Goal: Information Seeking & Learning: Compare options

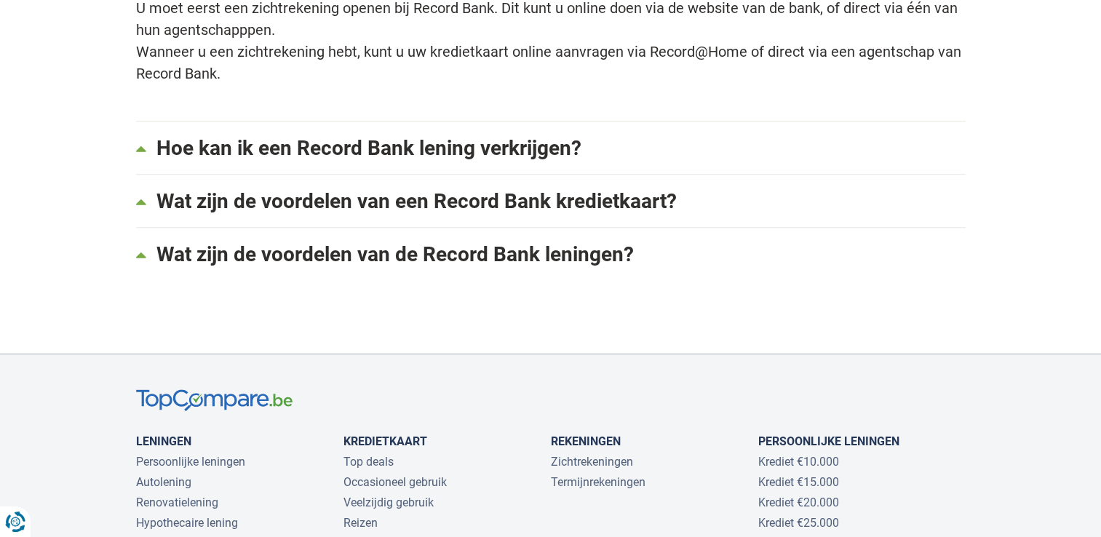
scroll to position [1600, 0]
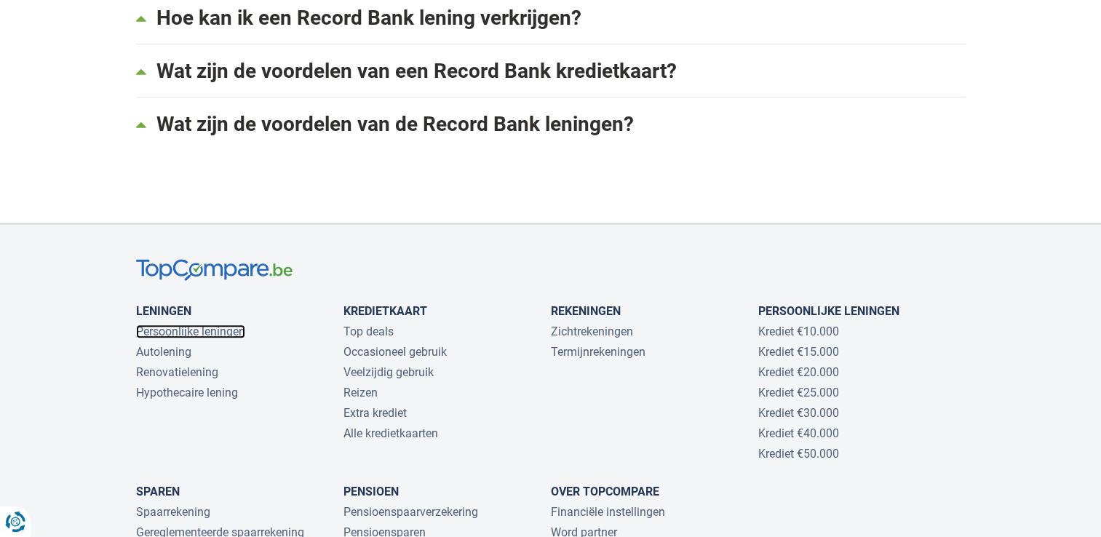
click at [220, 327] on link "Persoonlijke leningen" at bounding box center [190, 331] width 109 height 14
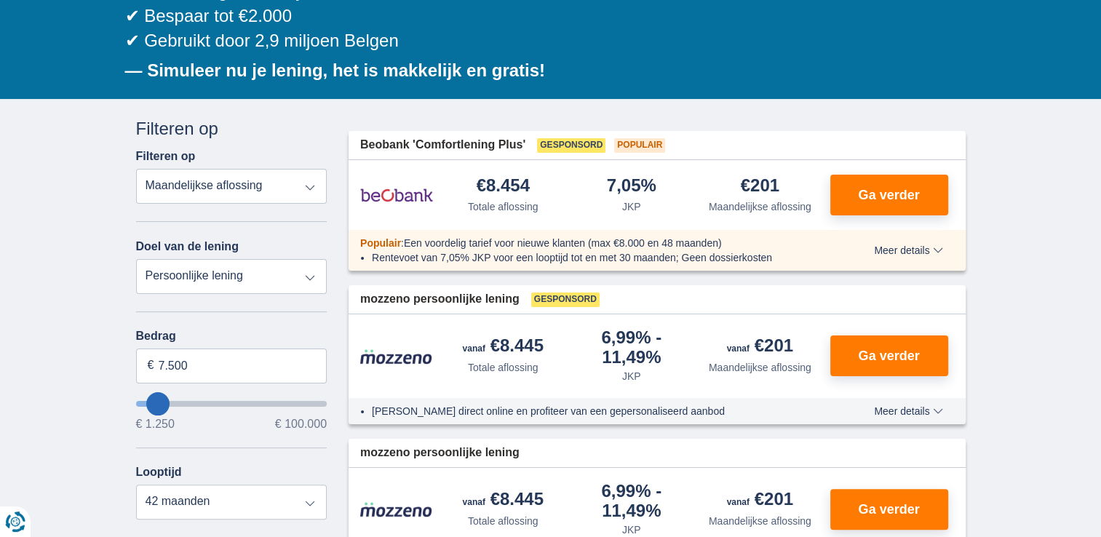
click at [309, 188] on select "Totale aflossing JKP Maandelijkse aflossing" at bounding box center [231, 186] width 191 height 35
click at [136, 169] on select "Totale aflossing JKP Maandelijkse aflossing" at bounding box center [231, 186] width 191 height 35
type input "6.250"
type input "6250"
type input "7.250"
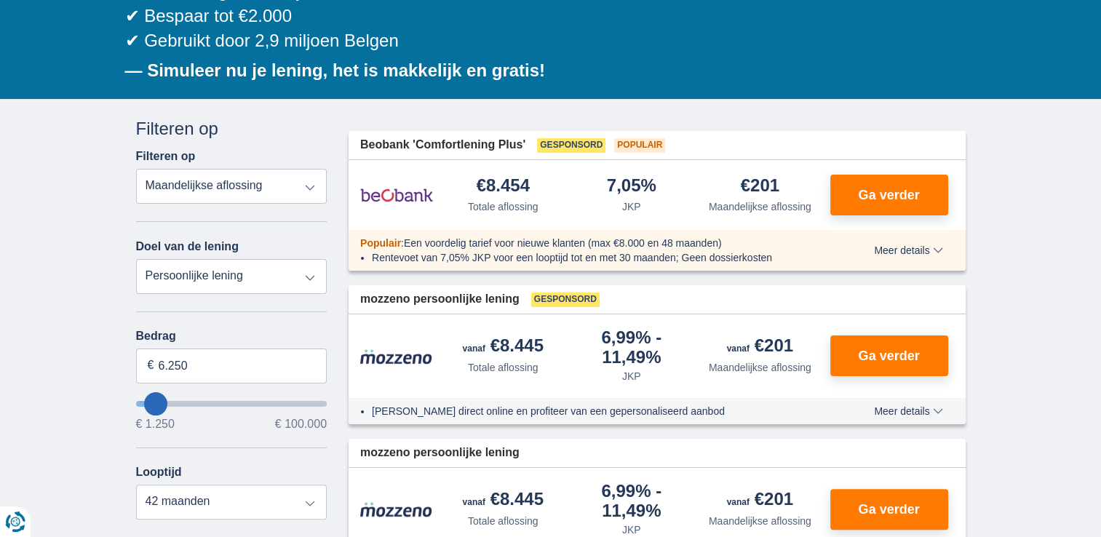
type input "7250"
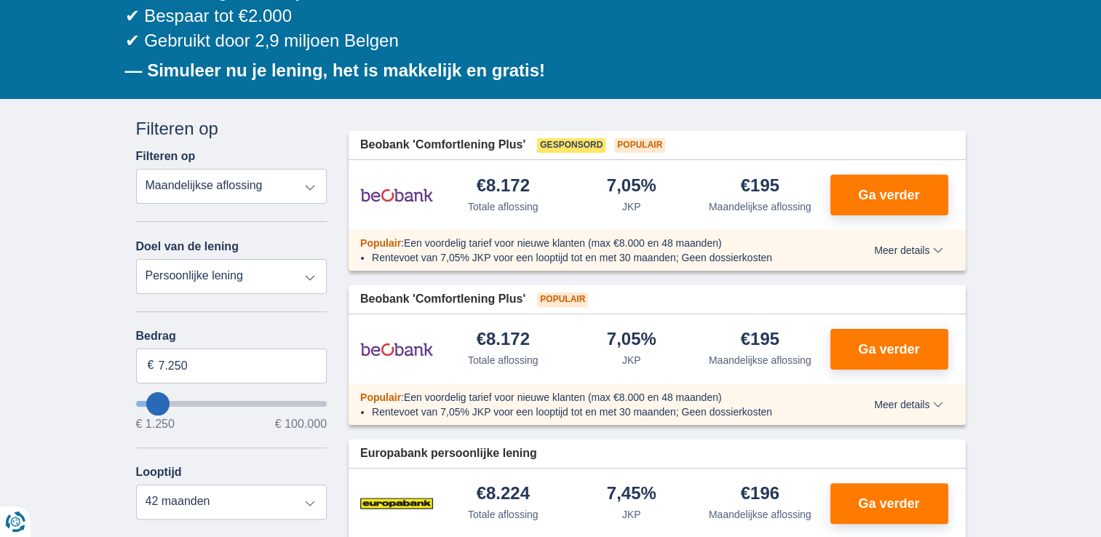
type input "48.250"
type input "48250"
click at [227, 403] on input "wantToBorrow" at bounding box center [231, 404] width 191 height 6
select select "120"
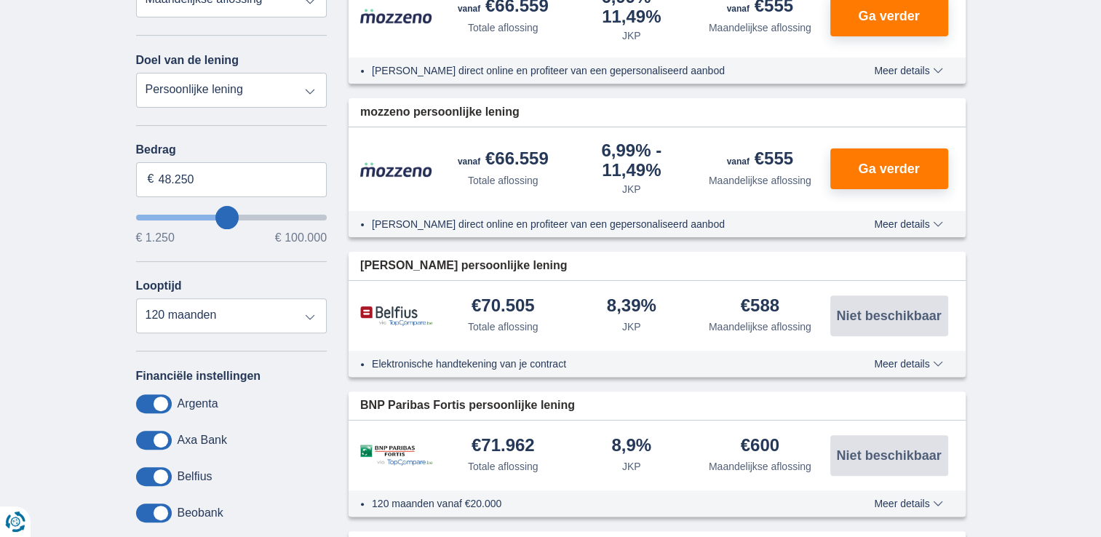
scroll to position [436, 0]
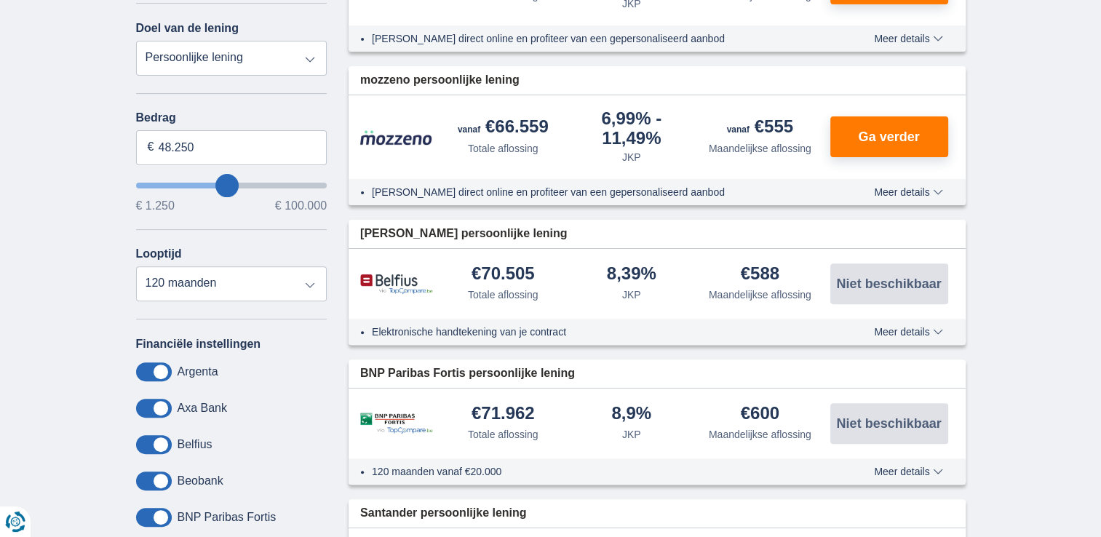
type input "41.250"
type input "41250"
click at [215, 183] on input "wantToBorrow" at bounding box center [231, 186] width 191 height 6
click at [304, 282] on select "12 maanden 18 maanden 24 maanden 30 maanden 36 maanden 42 maanden 48 maanden 60…" at bounding box center [231, 283] width 191 height 35
click at [136, 266] on select "12 maanden 18 maanden 24 maanden 30 maanden 36 maanden 42 maanden 48 maanden 60…" at bounding box center [231, 283] width 191 height 35
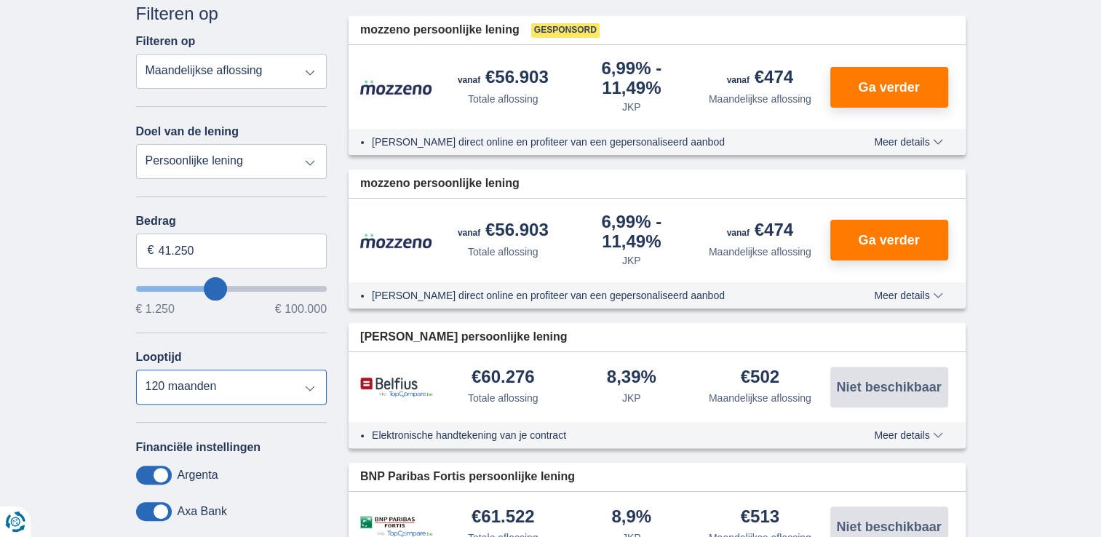
scroll to position [364, 0]
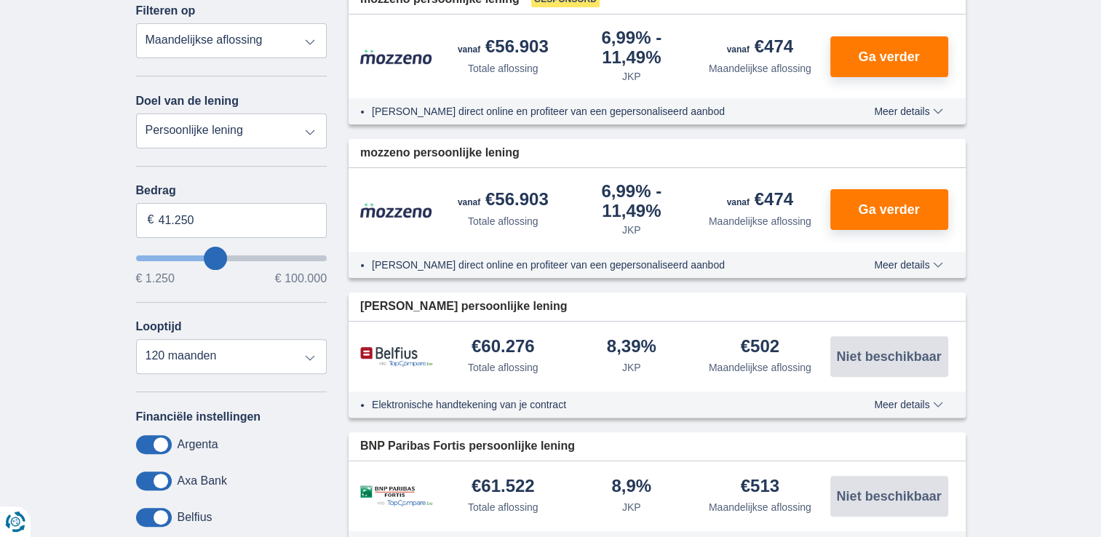
click at [224, 255] on input "wantToBorrow" at bounding box center [231, 258] width 191 height 6
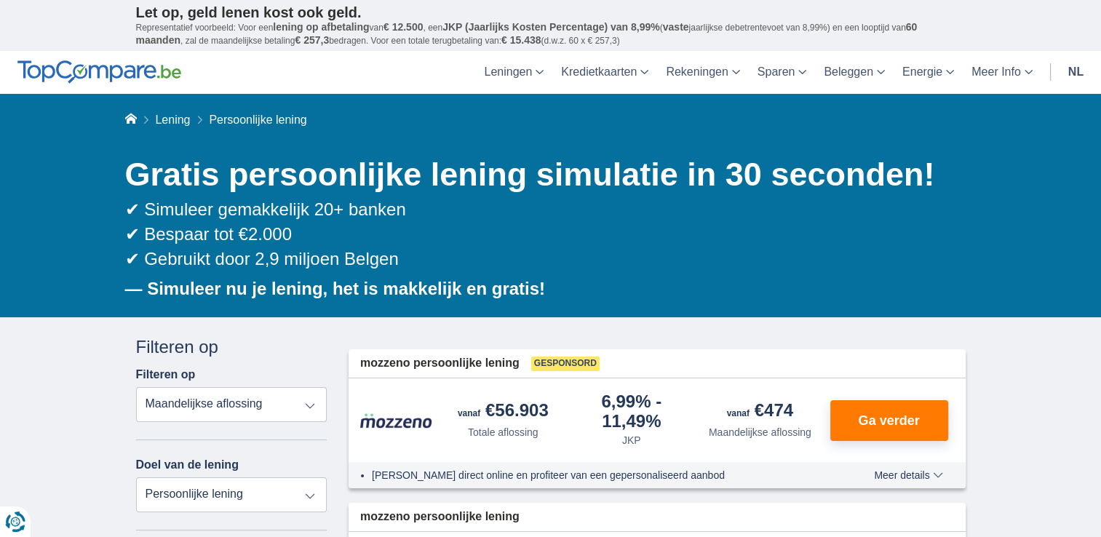
scroll to position [218, 0]
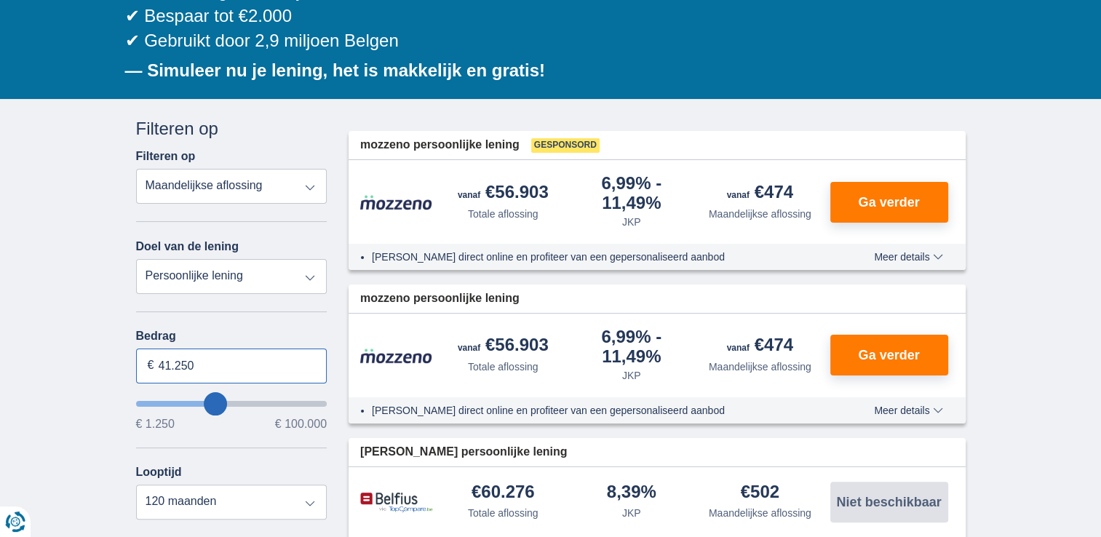
drag, startPoint x: 218, startPoint y: 362, endPoint x: 156, endPoint y: 362, distance: 62.6
click at [156, 362] on input "41.250" at bounding box center [231, 365] width 191 height 35
type input "5"
type input "30.250"
type input "30250"
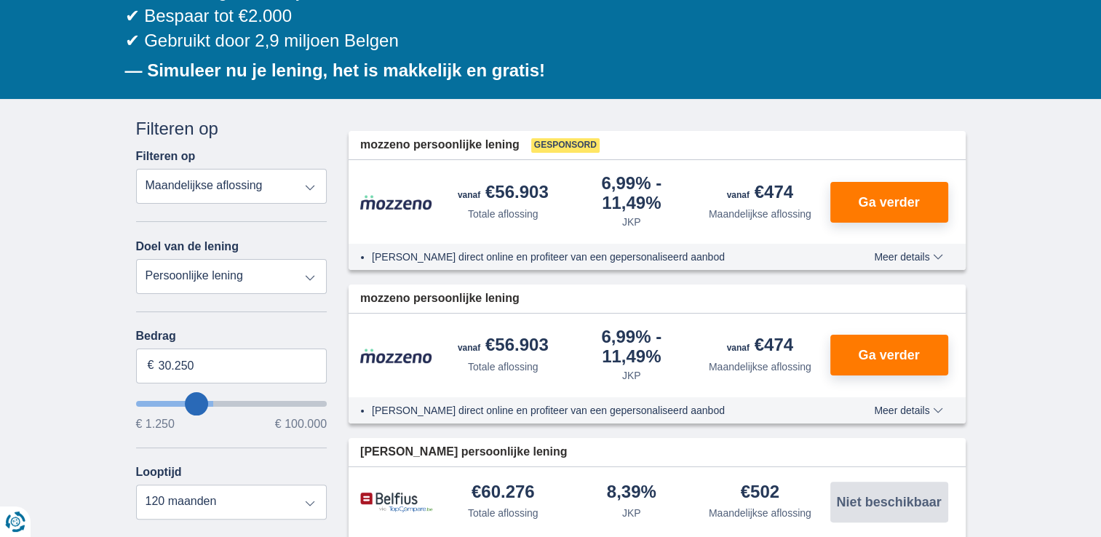
click at [196, 402] on input "wantToBorrow" at bounding box center [231, 404] width 191 height 6
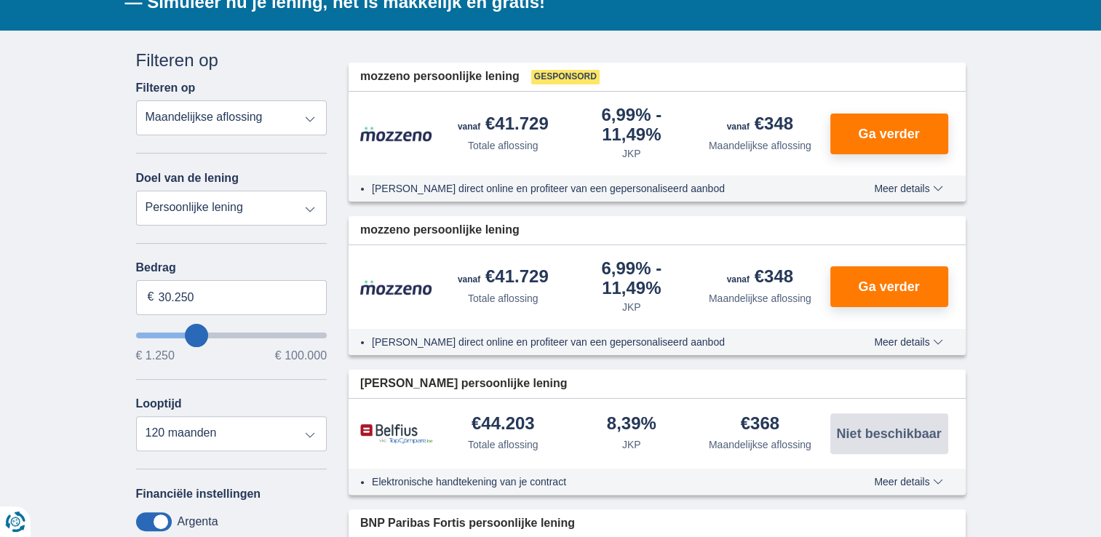
scroll to position [291, 0]
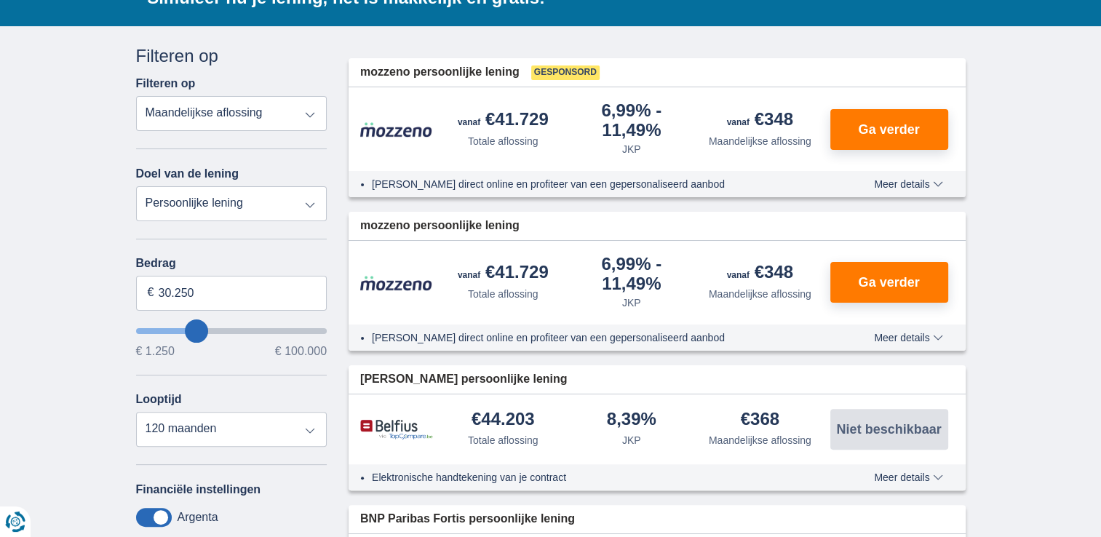
type input "16.250"
type input "16250"
select select "84"
type input "16250"
click at [172, 332] on input "wantToBorrow" at bounding box center [231, 331] width 191 height 6
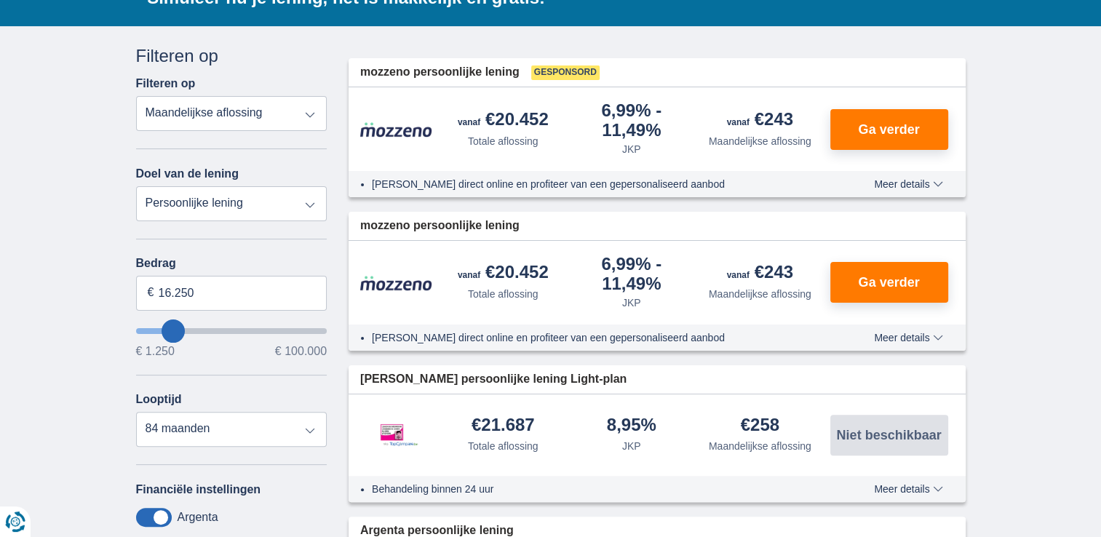
type input "15.250"
type input "15250"
type input "16.250"
type input "16250"
drag, startPoint x: 223, startPoint y: 290, endPoint x: 147, endPoint y: 289, distance: 76.4
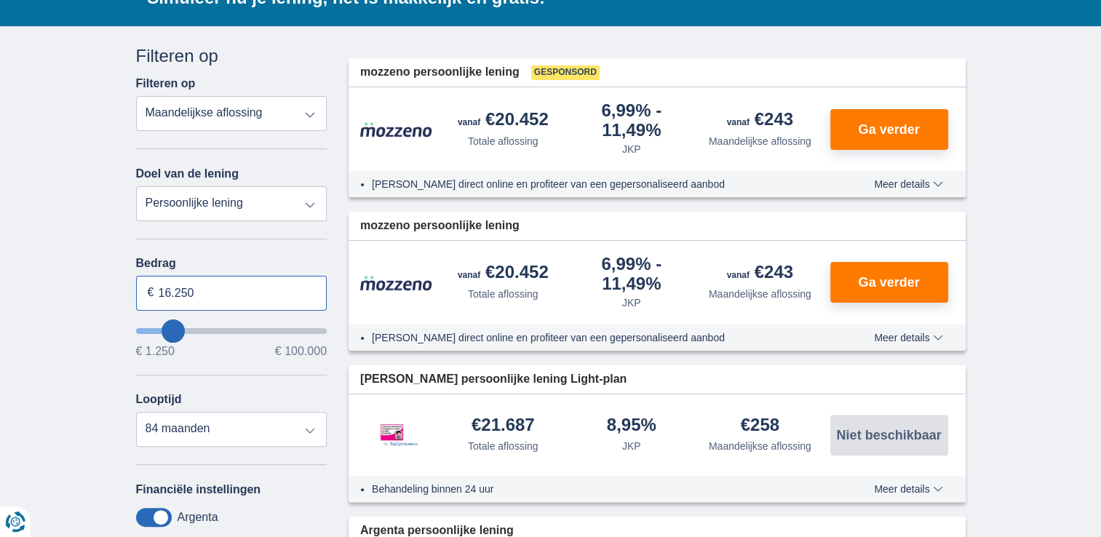
click at [147, 289] on div "16.250 €" at bounding box center [231, 293] width 191 height 35
type input "50.000"
type input "50250"
select select "120"
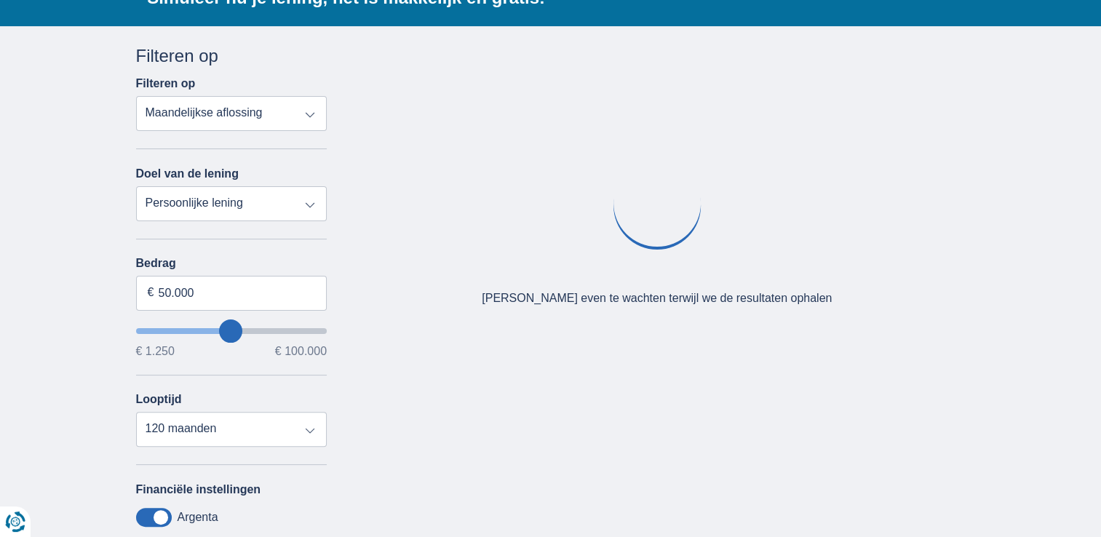
click at [232, 380] on div "Bedrag 50.000 € € 1.250 € 100.000 Looptijd 12 maanden 18 maanden 24 maanden 30 …" at bounding box center [231, 352] width 191 height 190
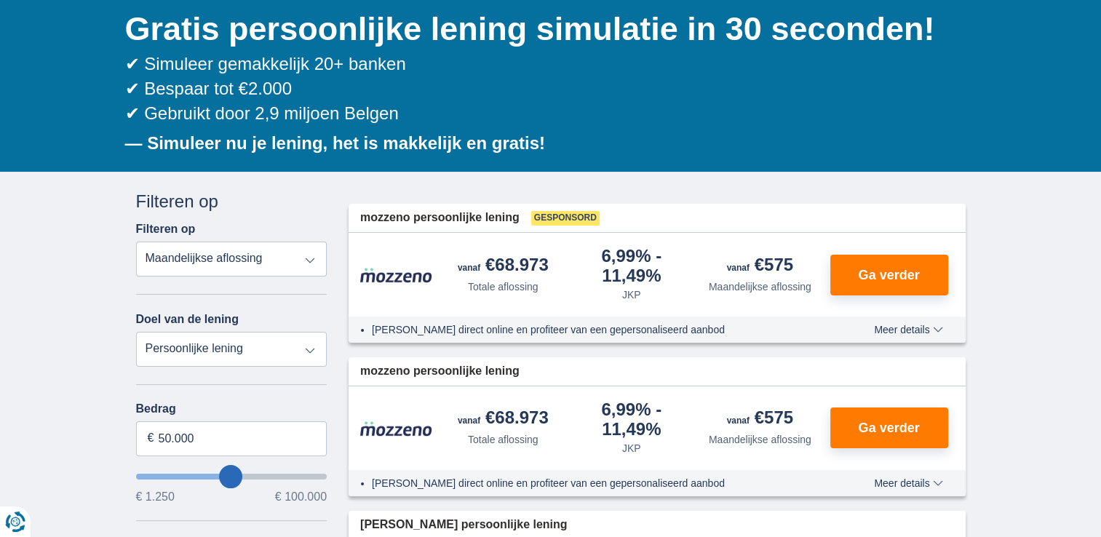
scroll to position [218, 0]
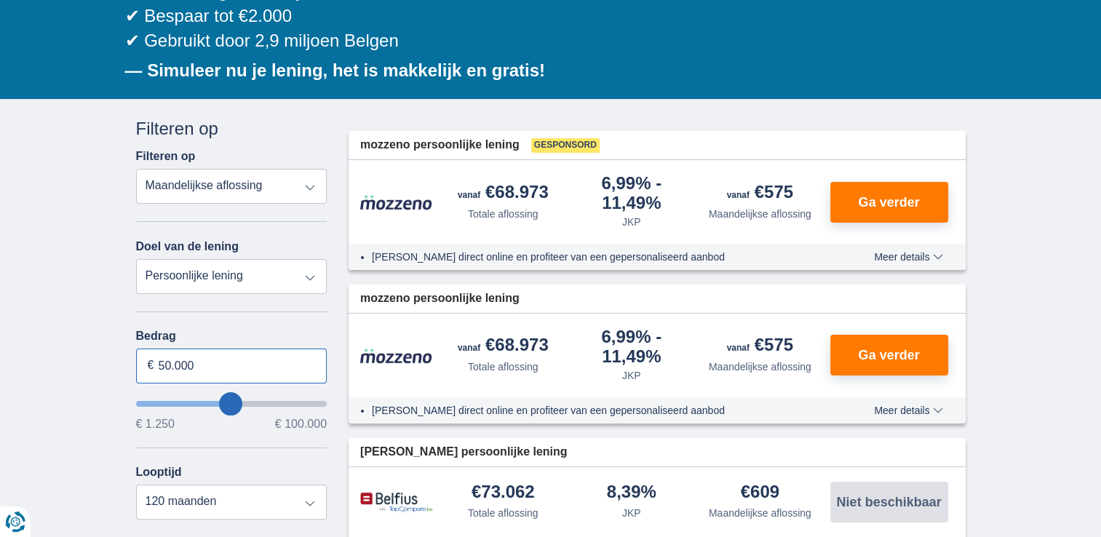
click at [225, 364] on input "50.000" at bounding box center [231, 365] width 191 height 35
drag, startPoint x: 225, startPoint y: 364, endPoint x: 154, endPoint y: 362, distance: 70.6
click at [154, 362] on input "50.000" at bounding box center [231, 365] width 191 height 35
type input "80.000"
type input "80250"
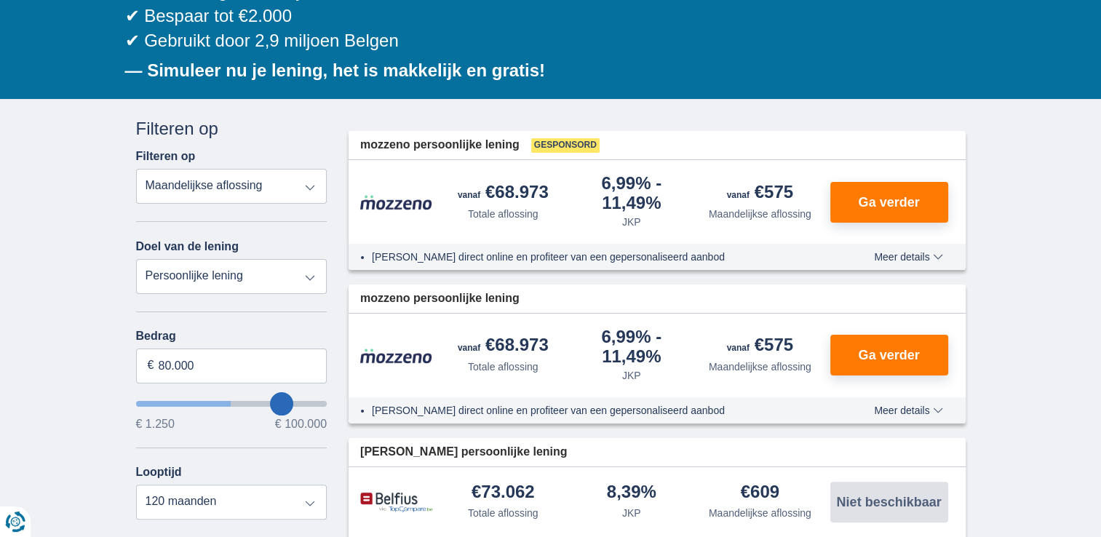
click at [226, 461] on div "Bedrag 80.000 € € 1.250 € 100.000 Looptijd 12 maanden 18 maanden 24 maanden 30 …" at bounding box center [231, 425] width 191 height 190
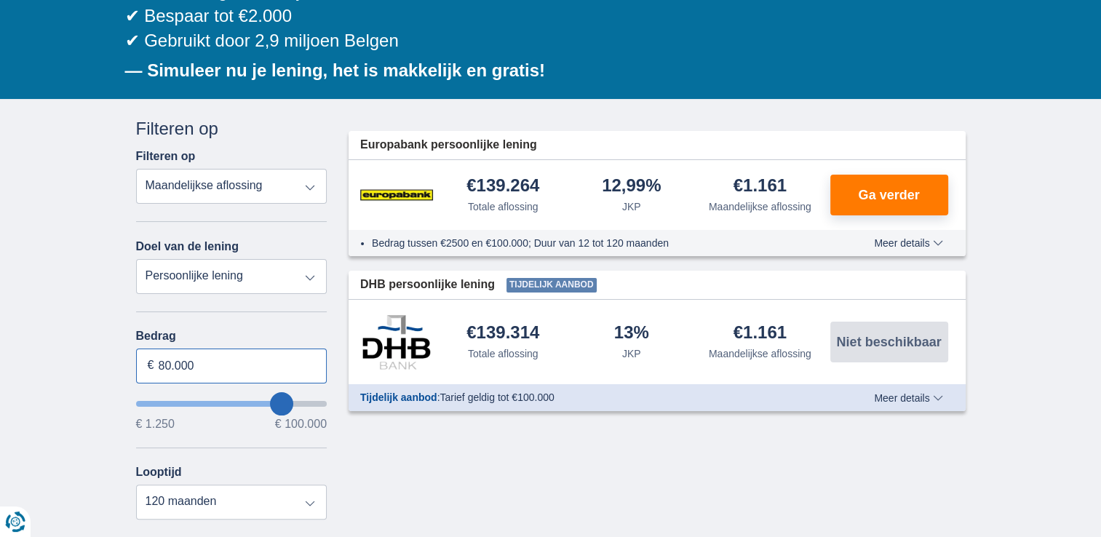
click at [225, 358] on input "80.000" at bounding box center [231, 365] width 191 height 35
type input "8"
type input "70.000"
type input "70250"
click at [260, 438] on div "Bedrag 70.000 € € 1.250 € 100.000 Looptijd 12 maanden 18 maanden 24 maanden 30 …" at bounding box center [231, 425] width 191 height 190
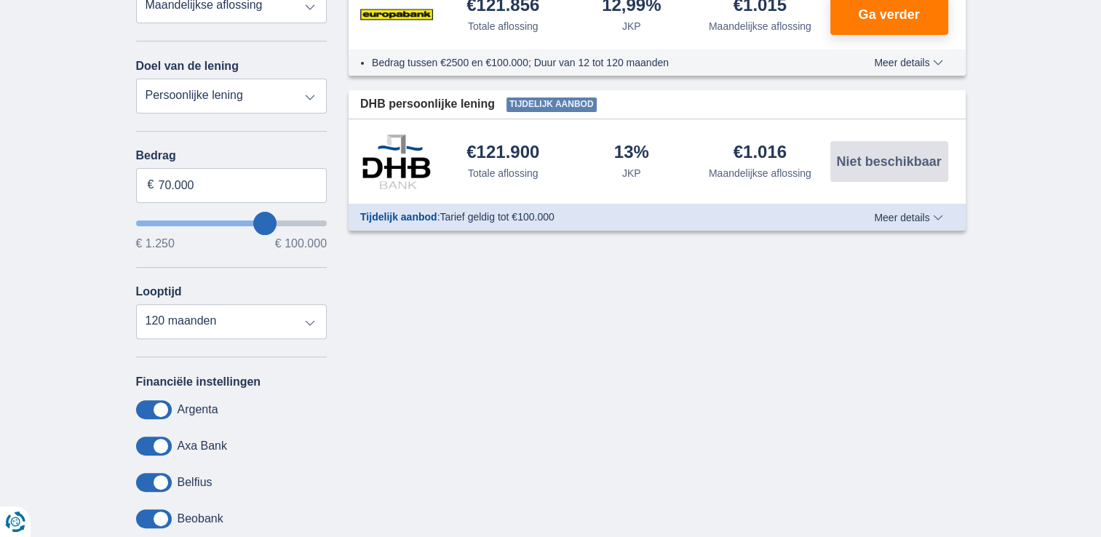
scroll to position [436, 0]
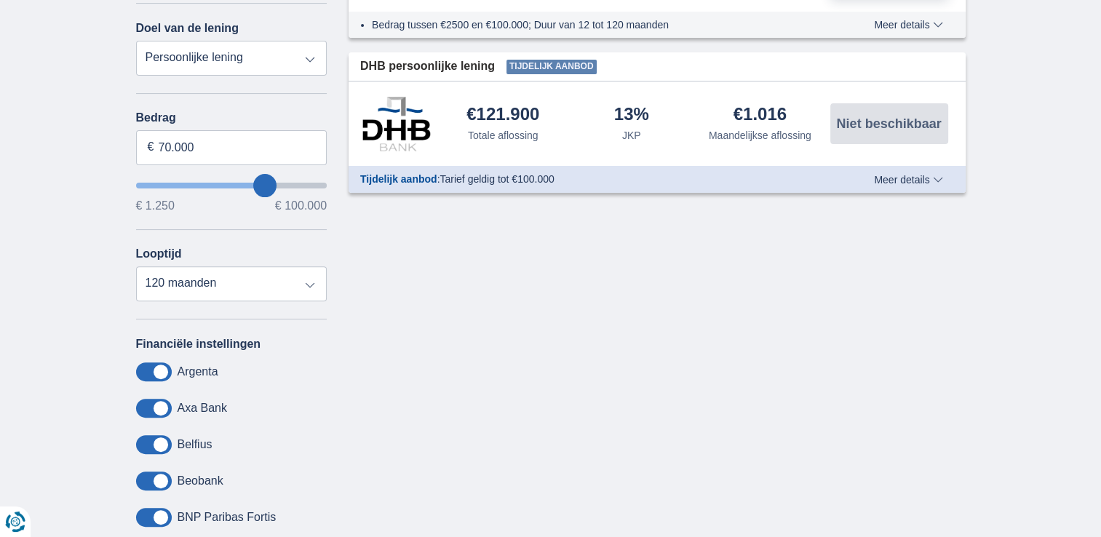
scroll to position [218, 0]
